Goal: Navigation & Orientation: Find specific page/section

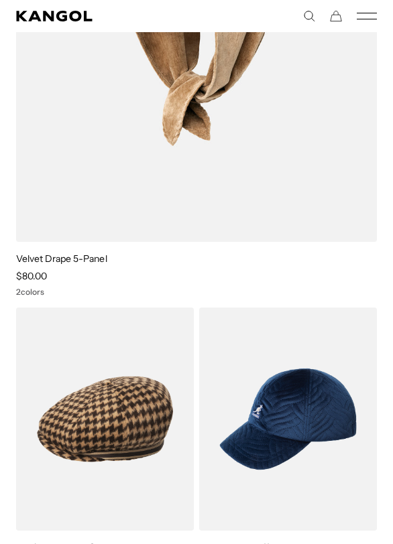
scroll to position [7447, 0]
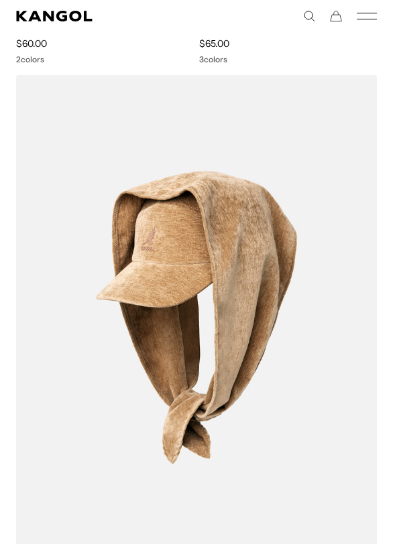
click at [367, 14] on icon "Mobile Menu" at bounding box center [367, 16] width 20 height 12
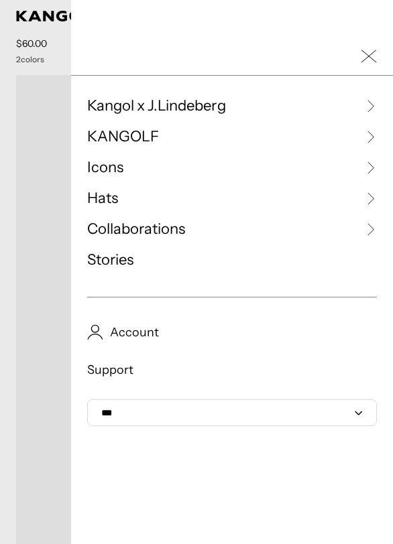
scroll to position [0, 0]
click at [114, 200] on span "Hats" at bounding box center [102, 198] width 31 height 20
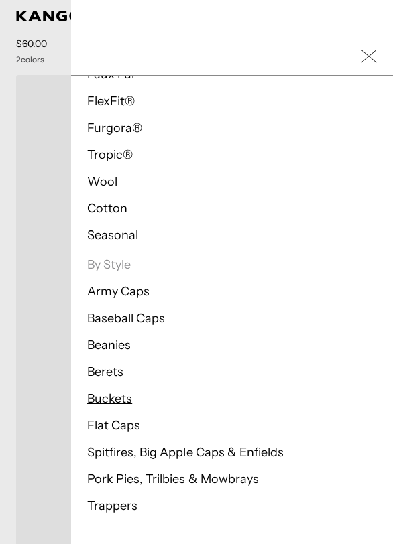
scroll to position [0, 276]
click at [113, 373] on link "Berets" at bounding box center [105, 372] width 36 height 15
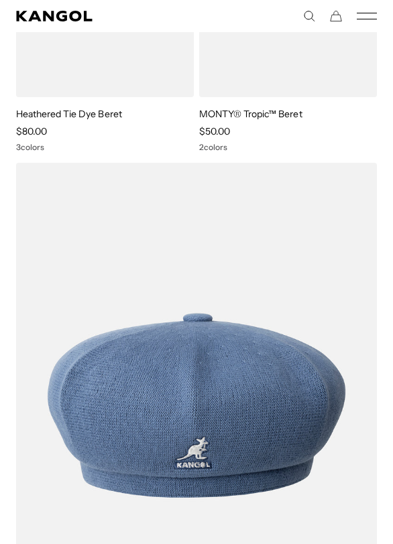
scroll to position [0, 276]
